Goal: Task Accomplishment & Management: Manage account settings

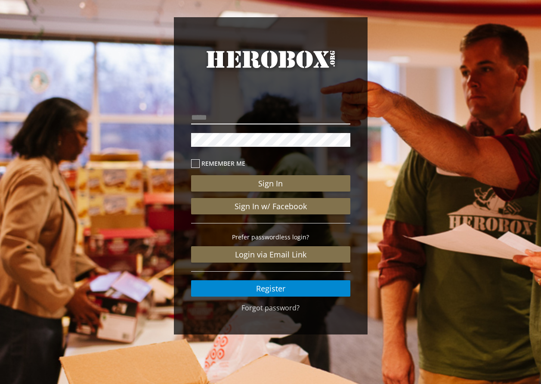
click at [233, 120] on input "email" at bounding box center [270, 118] width 159 height 14
type input "**********"
click at [195, 160] on icon at bounding box center [195, 163] width 9 height 9
click at [198, 161] on icon at bounding box center [195, 163] width 9 height 9
click at [197, 162] on icon at bounding box center [195, 163] width 9 height 9
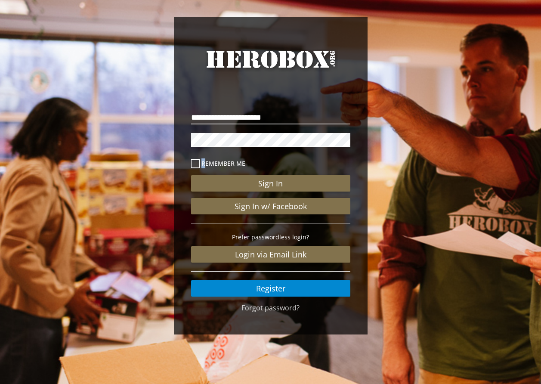
click at [197, 162] on icon at bounding box center [195, 163] width 9 height 9
click at [228, 160] on label "Remember me" at bounding box center [270, 163] width 159 height 10
click at [229, 161] on label "Remember me" at bounding box center [270, 163] width 159 height 10
drag, startPoint x: 229, startPoint y: 161, endPoint x: 238, endPoint y: 161, distance: 9.5
click at [238, 161] on label "Remember me" at bounding box center [270, 163] width 159 height 10
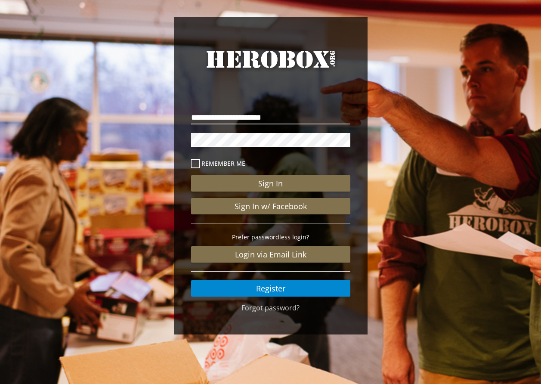
click at [245, 161] on label "Remember me" at bounding box center [270, 163] width 159 height 10
click at [244, 163] on label "Remember me" at bounding box center [270, 163] width 159 height 10
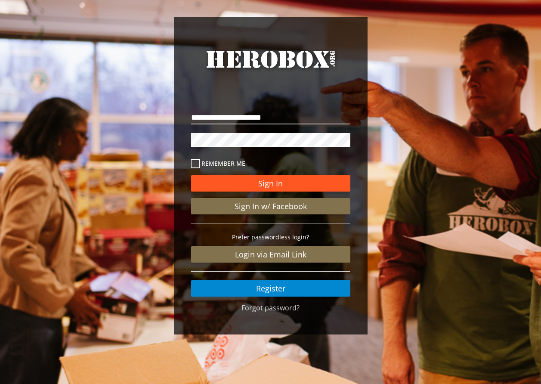
drag, startPoint x: 244, startPoint y: 163, endPoint x: 285, endPoint y: 181, distance: 45.5
click at [285, 181] on button "Sign In" at bounding box center [270, 183] width 159 height 16
